Goal: Task Accomplishment & Management: Manage account settings

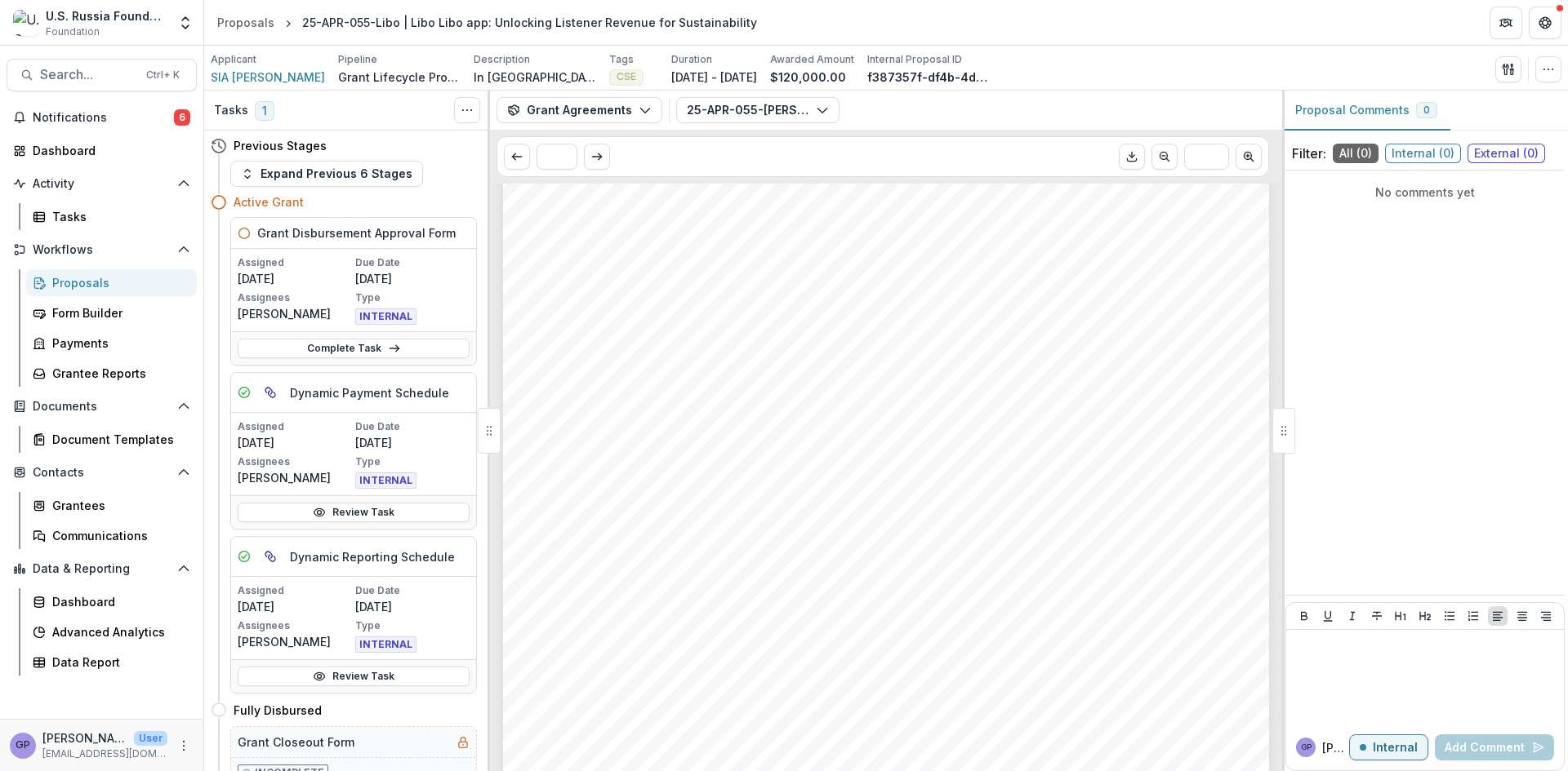
scroll to position [163, 0]
click at [642, 105] on icon "button" at bounding box center [645, 110] width 13 height 13
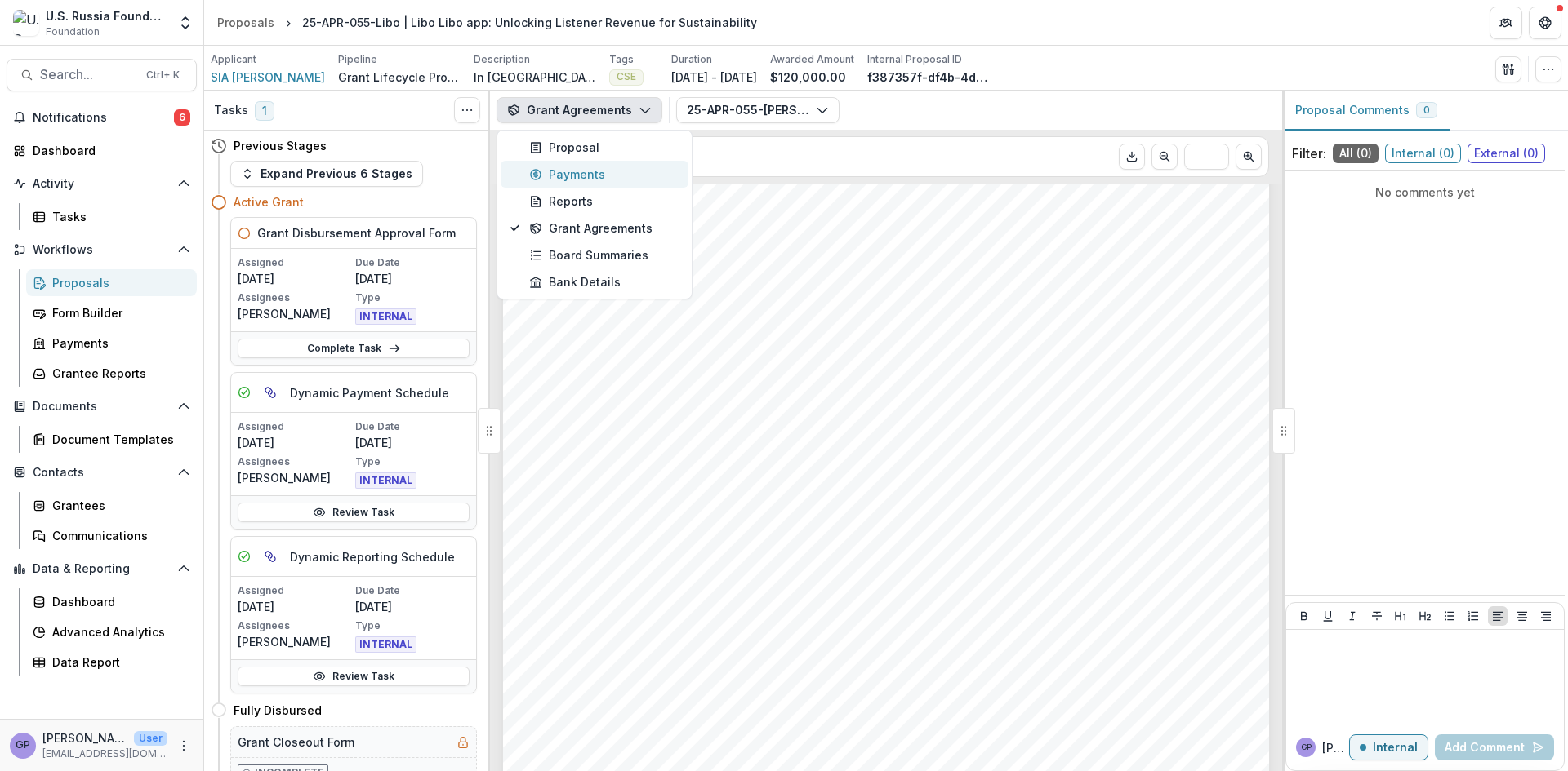
click at [589, 176] on div "Payments" at bounding box center [604, 174] width 149 height 17
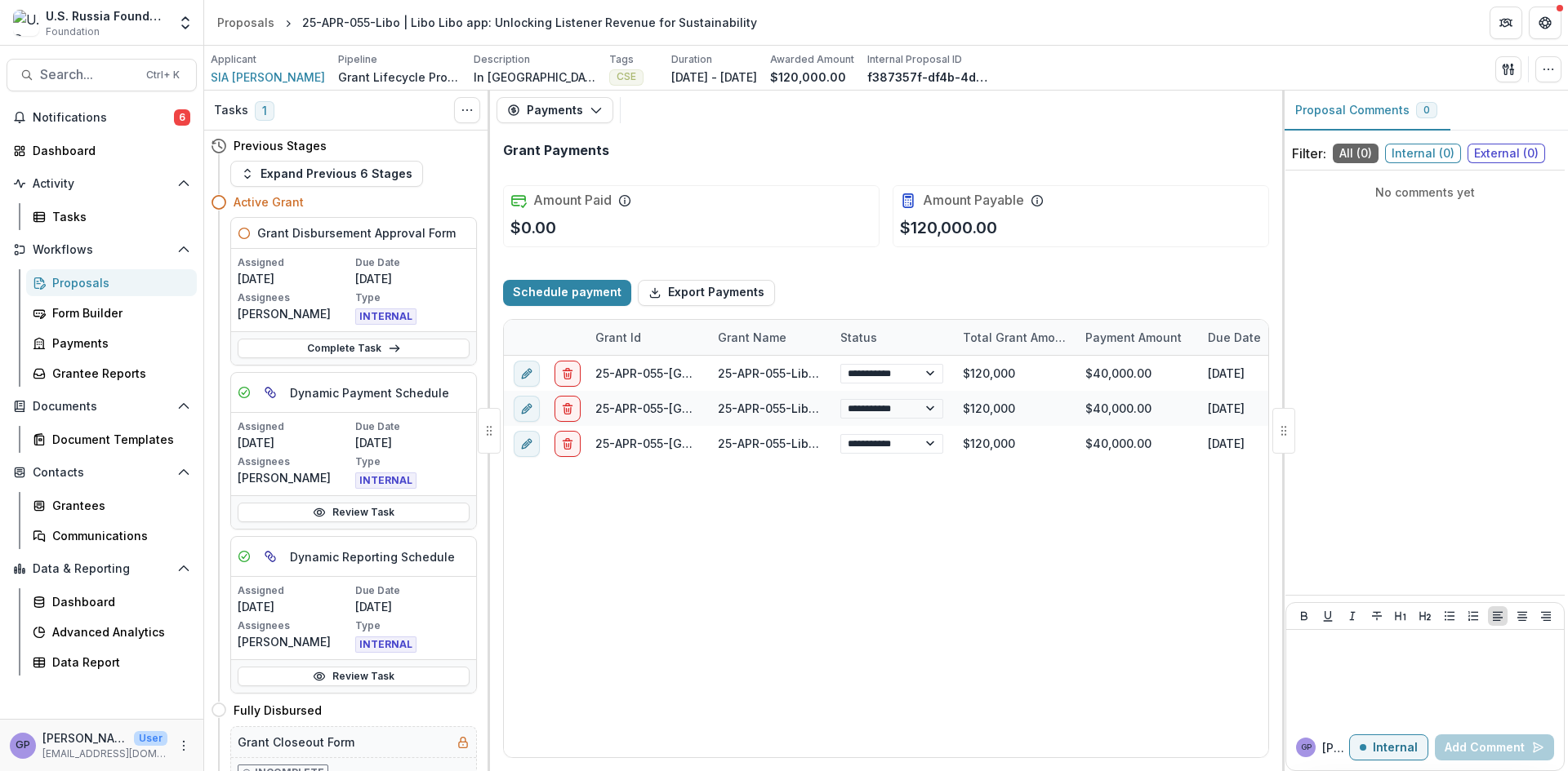
click at [83, 280] on div "Proposals" at bounding box center [118, 282] width 132 height 17
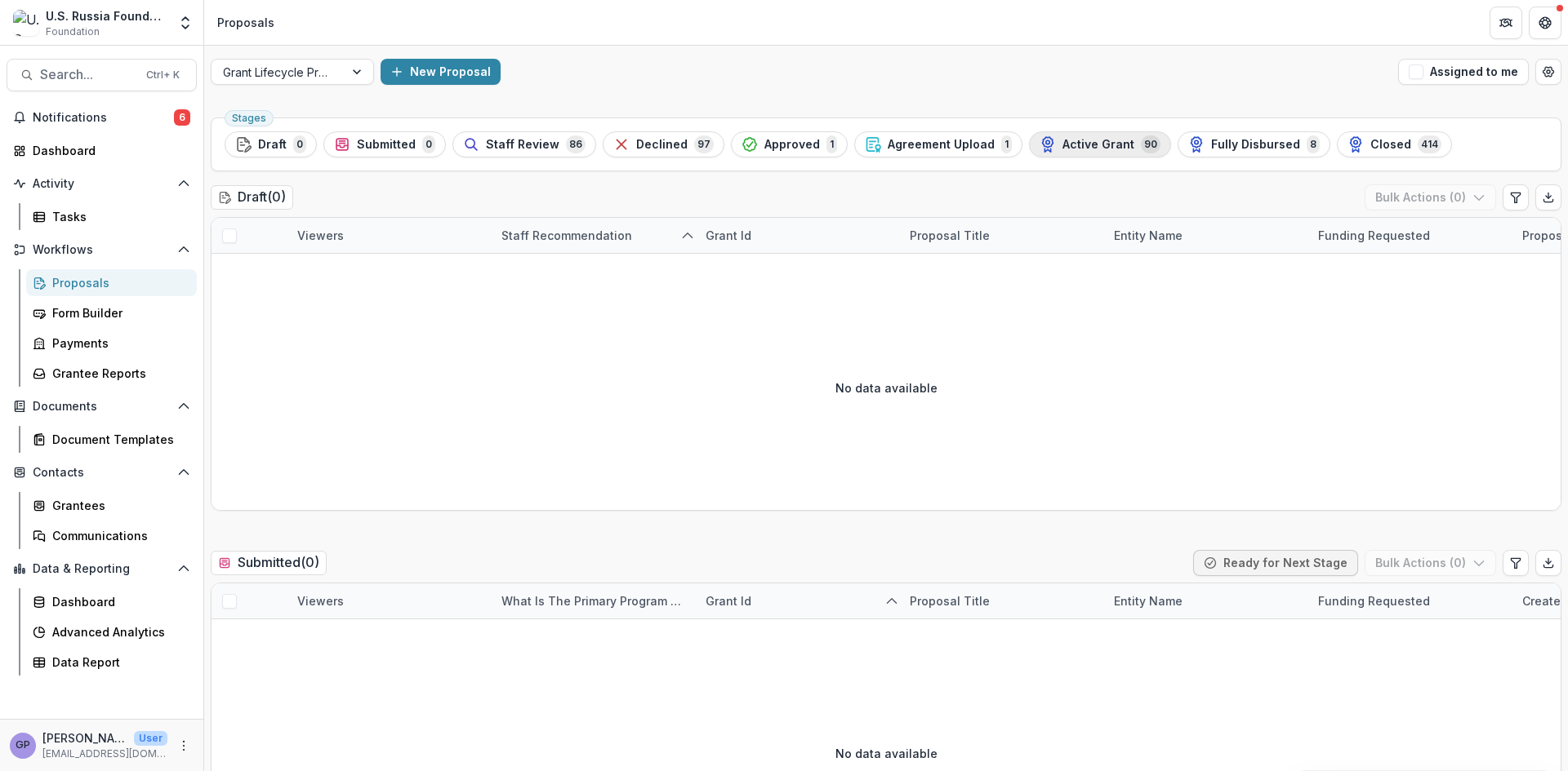
click at [1079, 143] on span "Active Grant" at bounding box center [1098, 145] width 72 height 13
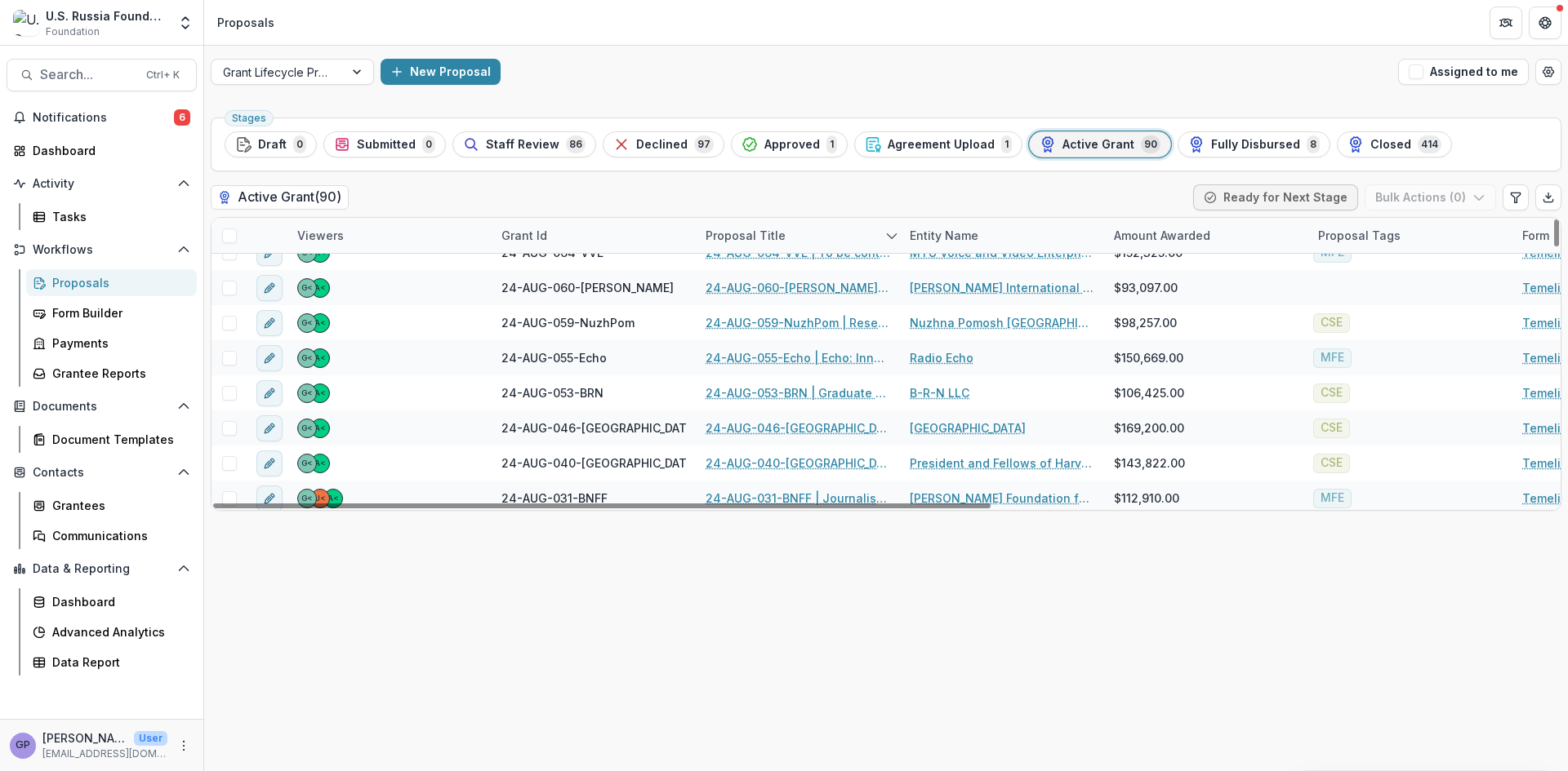
scroll to position [1251, 0]
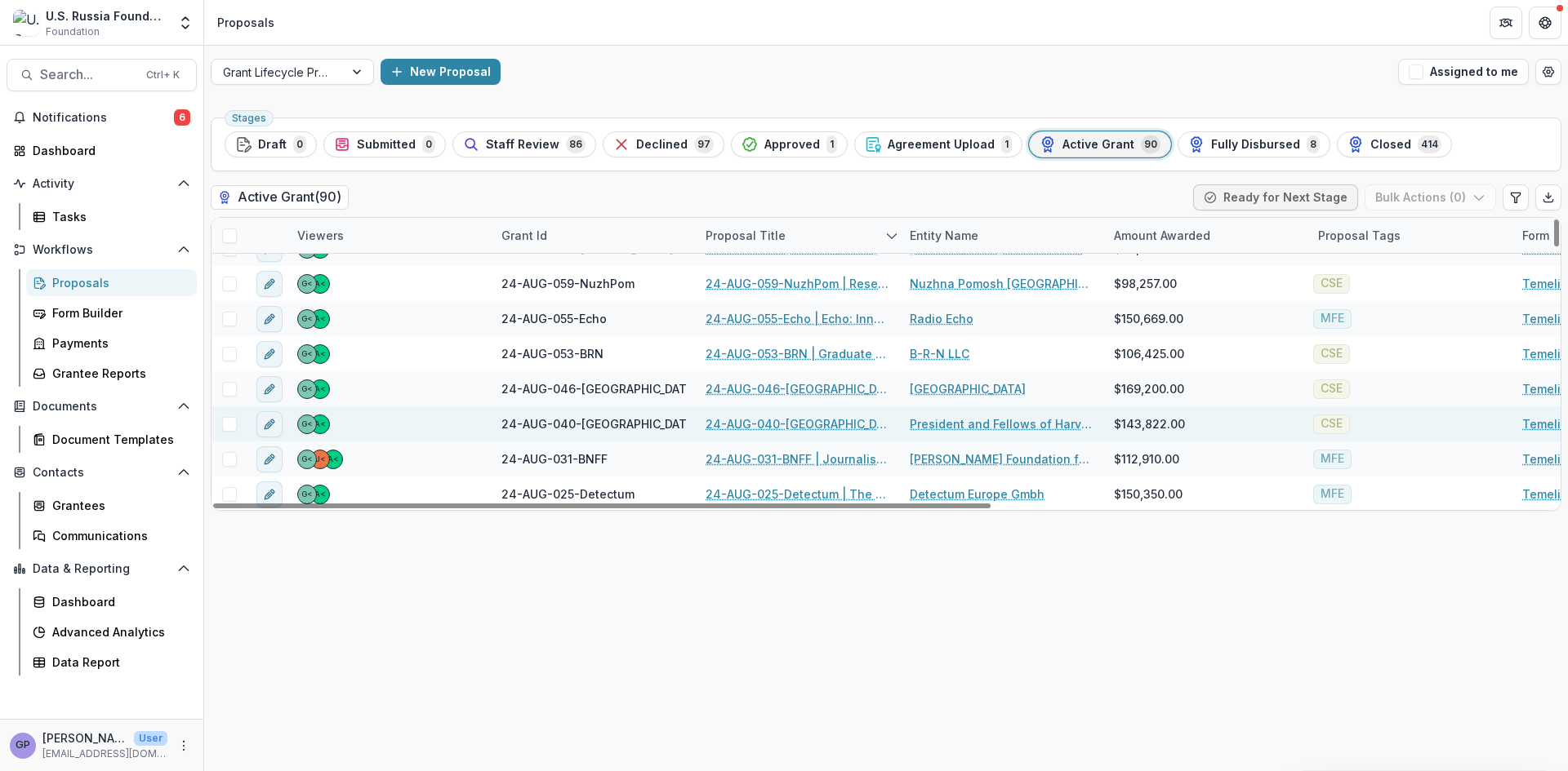
click at [765, 417] on link "24-AUG-040-[GEOGRAPHIC_DATA] | Professional Development for Displaced [DEMOGRAP…" at bounding box center [797, 424] width 185 height 17
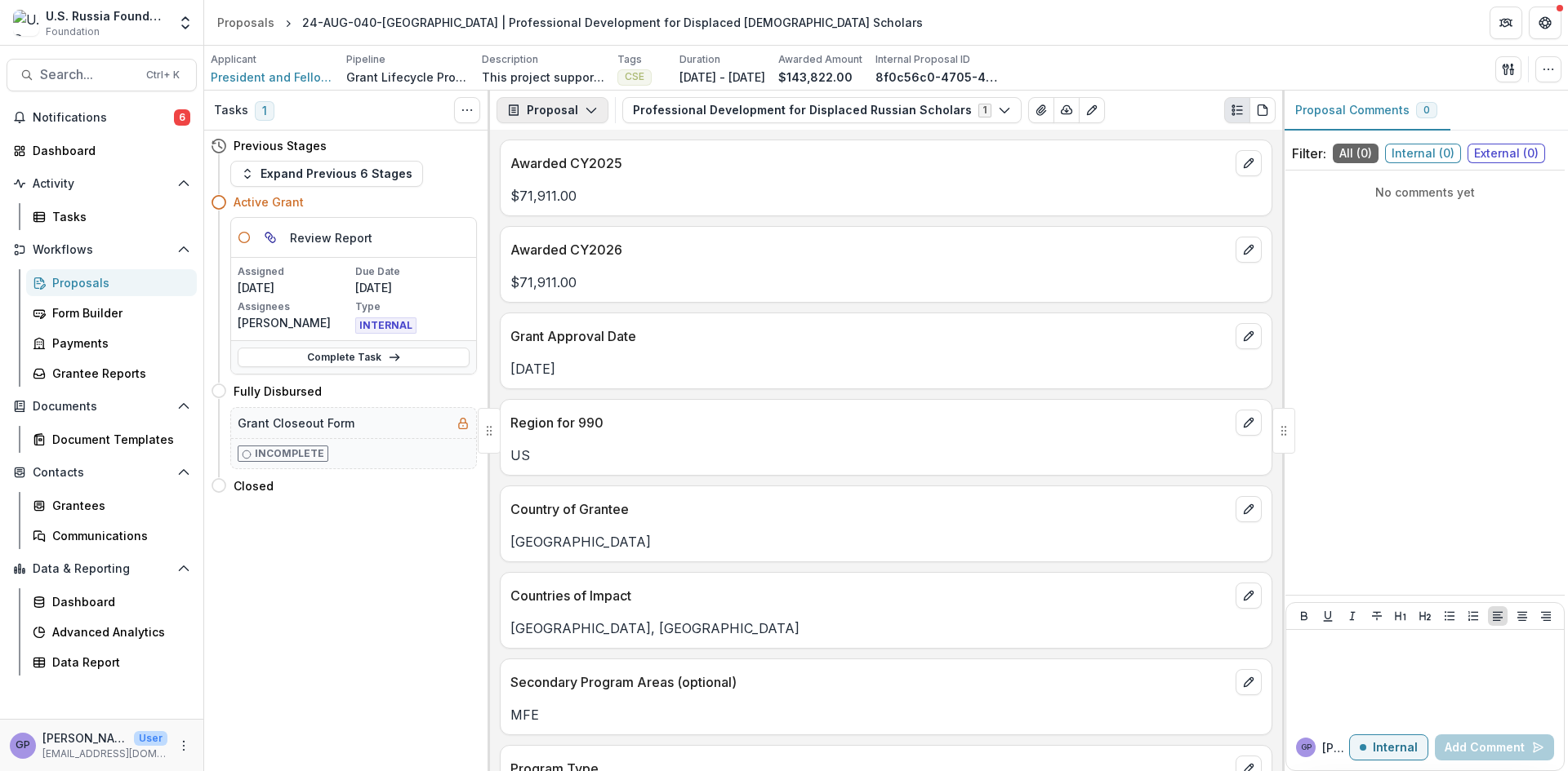
click at [586, 108] on icon "button" at bounding box center [591, 110] width 13 height 13
click at [576, 197] on div "Reports" at bounding box center [604, 201] width 149 height 17
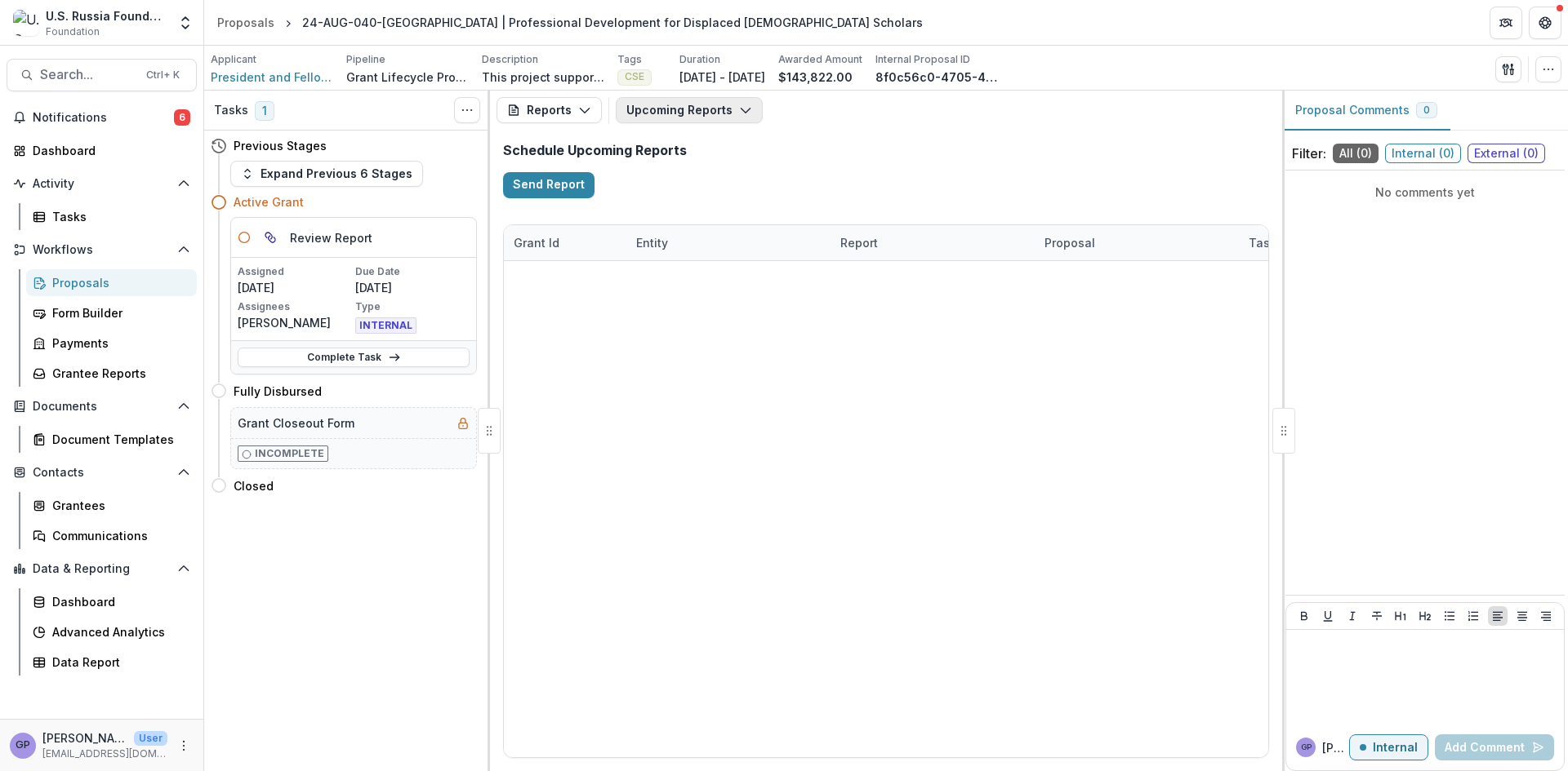
click at [747, 109] on button "Upcoming Reports" at bounding box center [689, 110] width 147 height 26
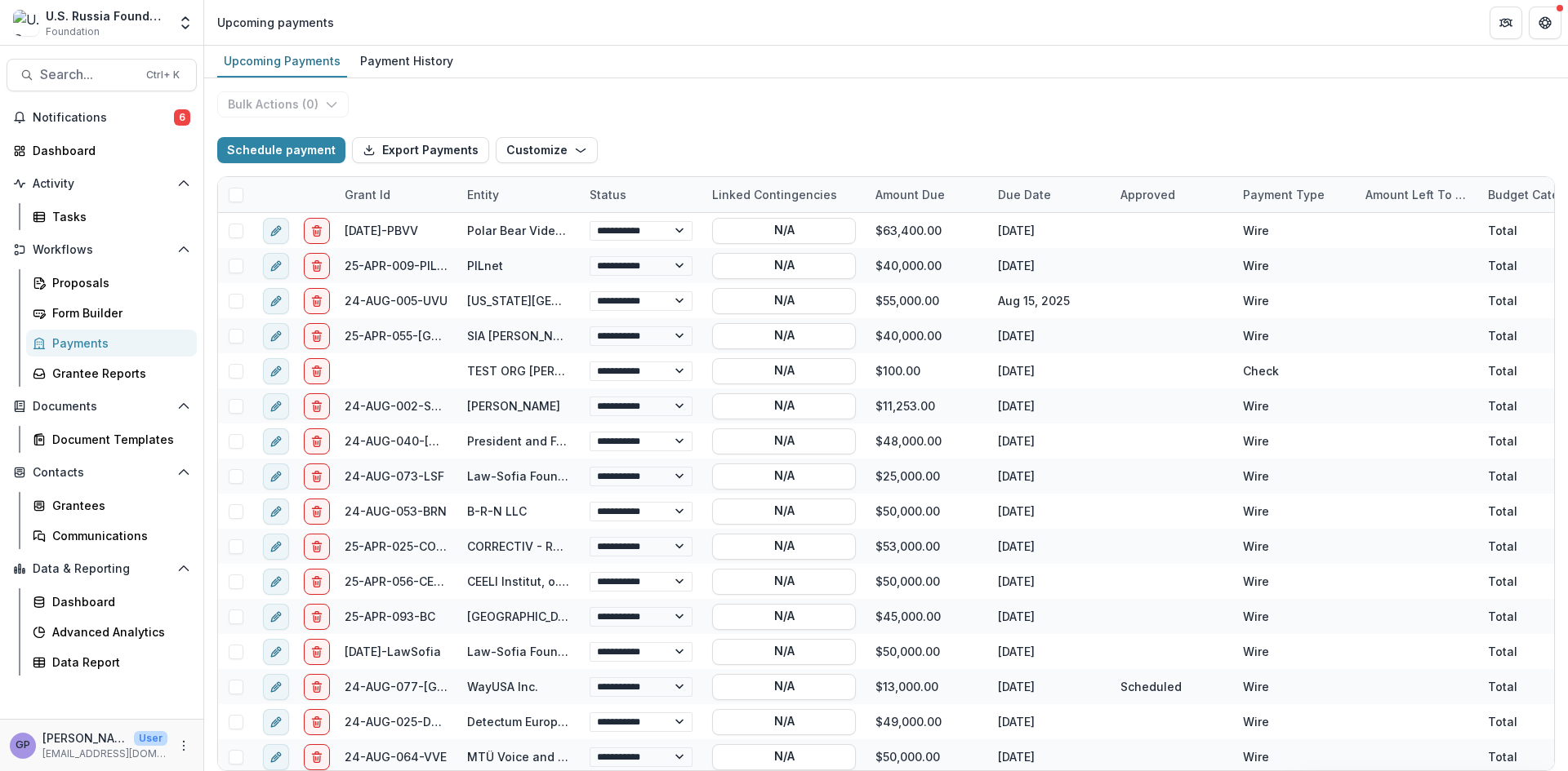
select select "******"
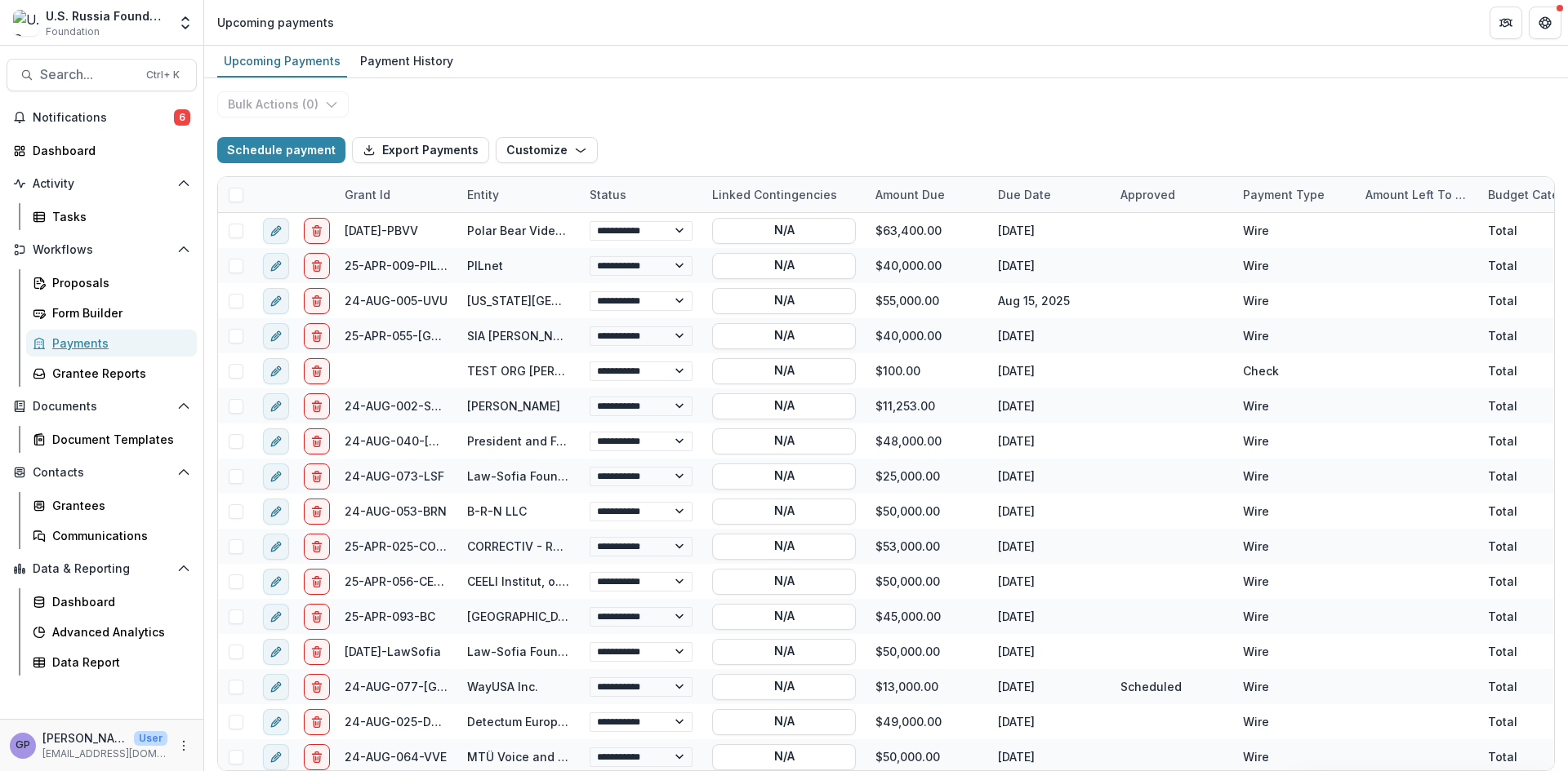
select select "******"
